Goal: Check status: Check status

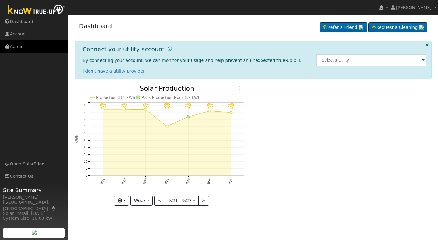
click at [16, 47] on link "Admin" at bounding box center [34, 46] width 68 height 12
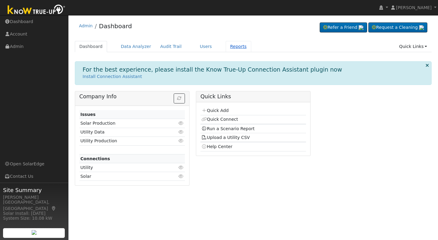
click at [225, 46] on link "Reports" at bounding box center [238, 46] width 26 height 11
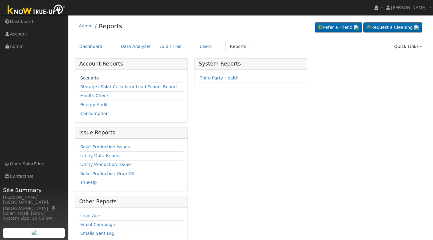
click at [91, 80] on link "Scenario" at bounding box center [89, 78] width 19 height 5
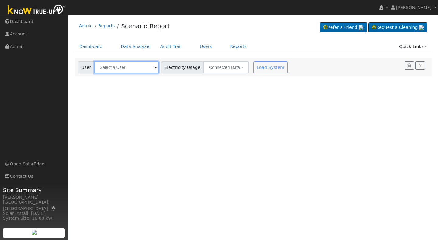
click at [101, 67] on input "text" at bounding box center [126, 67] width 64 height 12
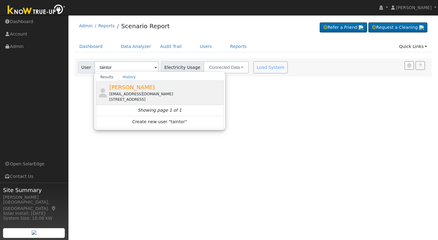
click at [127, 88] on span "[PERSON_NAME]" at bounding box center [132, 87] width 46 height 6
type input "[PERSON_NAME]"
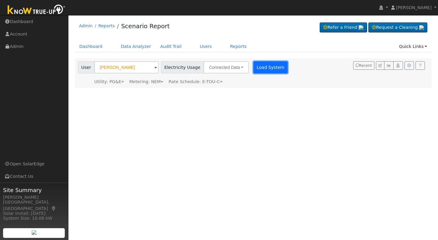
click at [259, 68] on button "Load System" at bounding box center [270, 67] width 35 height 12
